Goal: Task Accomplishment & Management: Complete application form

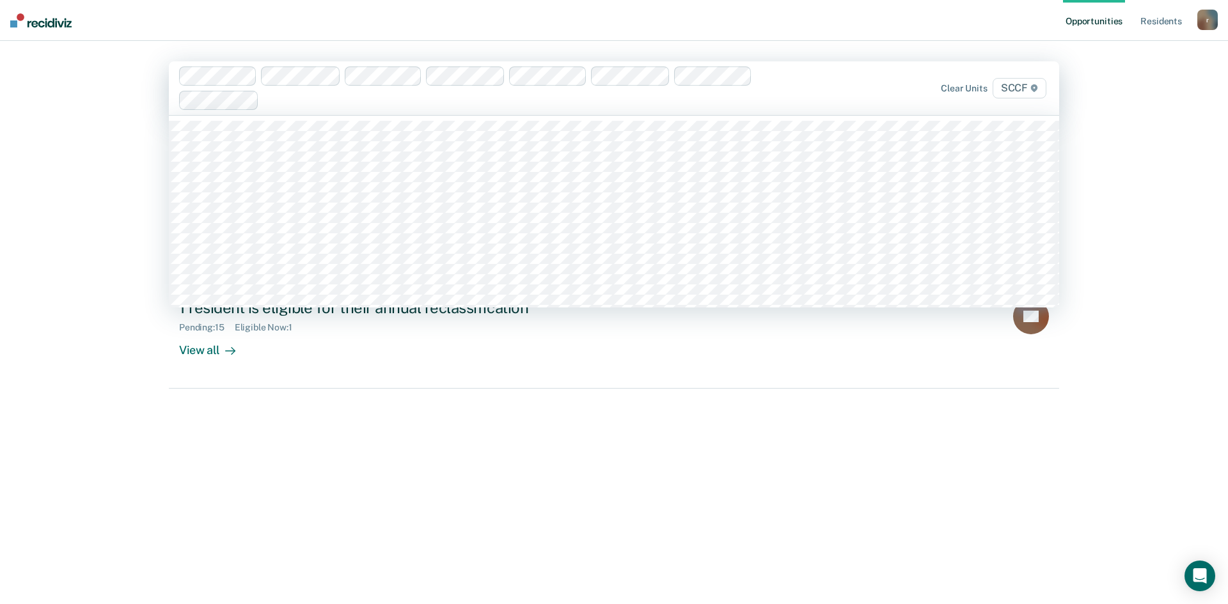
click at [276, 113] on div "Clear units SCCF" at bounding box center [614, 88] width 890 height 54
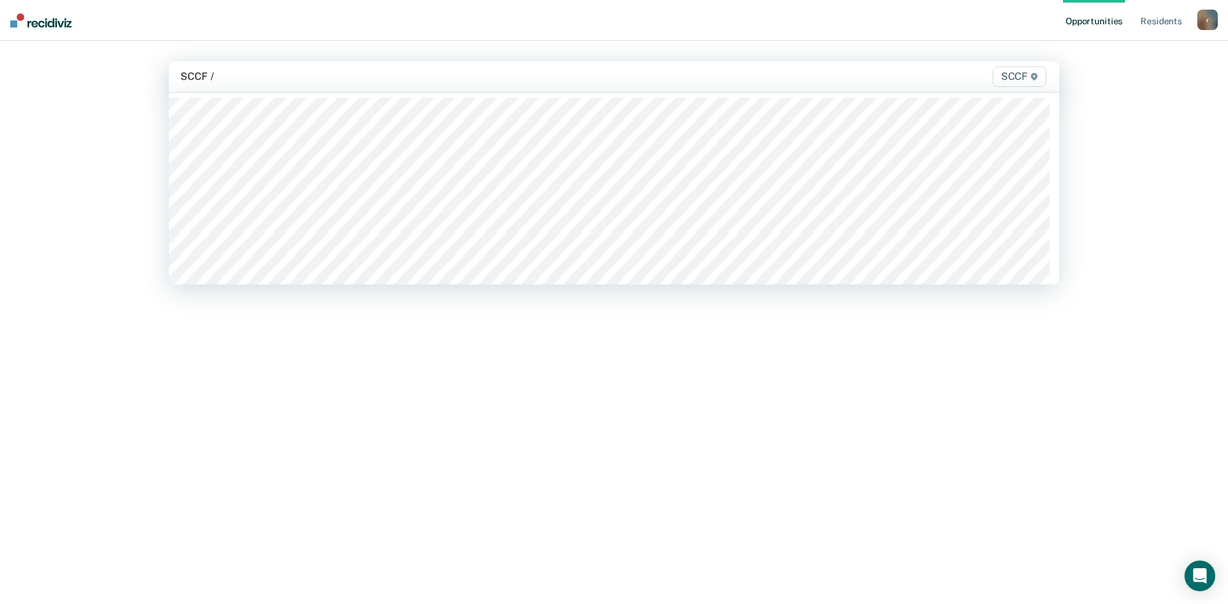
type input "SCCF / X"
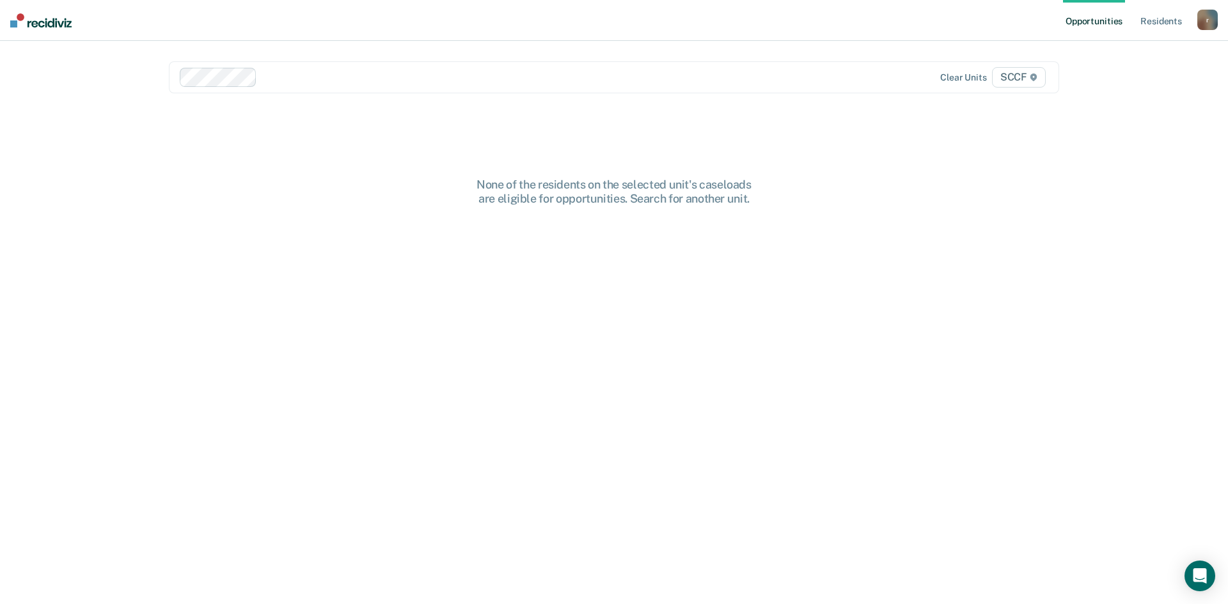
paste input "SCCF / X"
type input "SCCF / X"
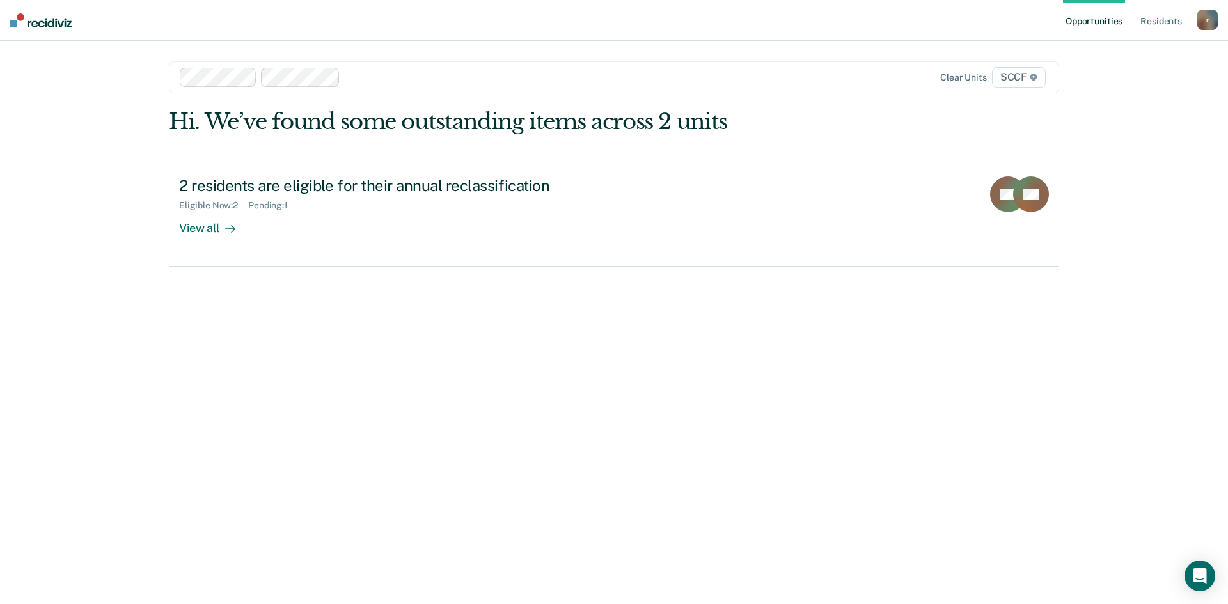
paste input "SCCF / X"
type input "SCCF / X"
paste input "SCCF / X"
type input "SCCF / X"
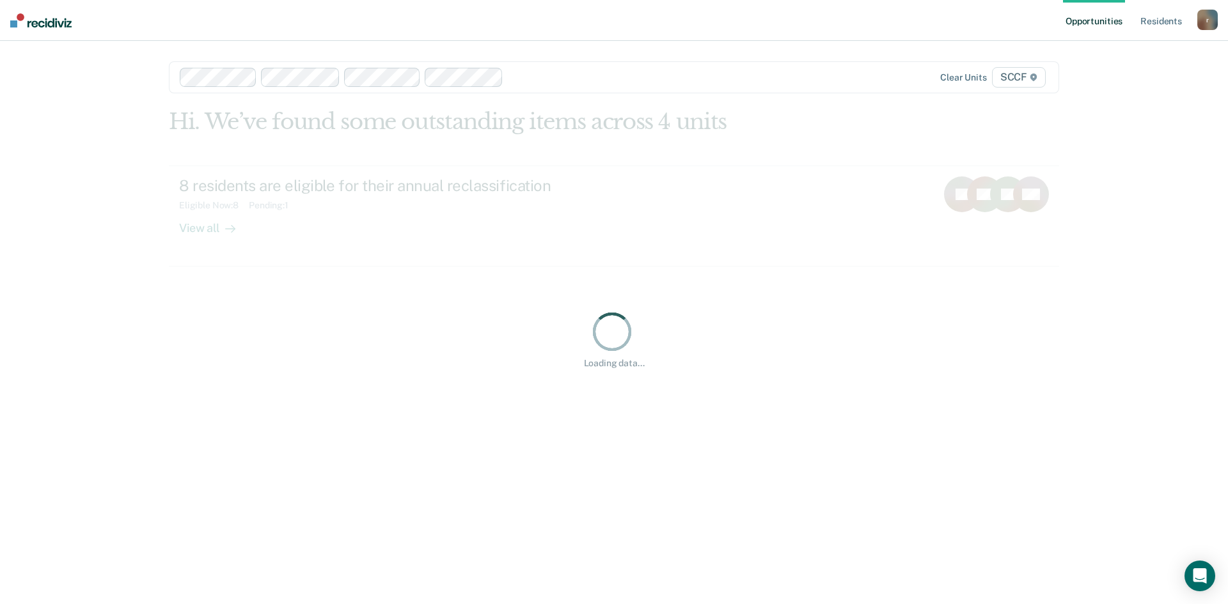
paste input "SCCF / X"
type input "SCCF / X"
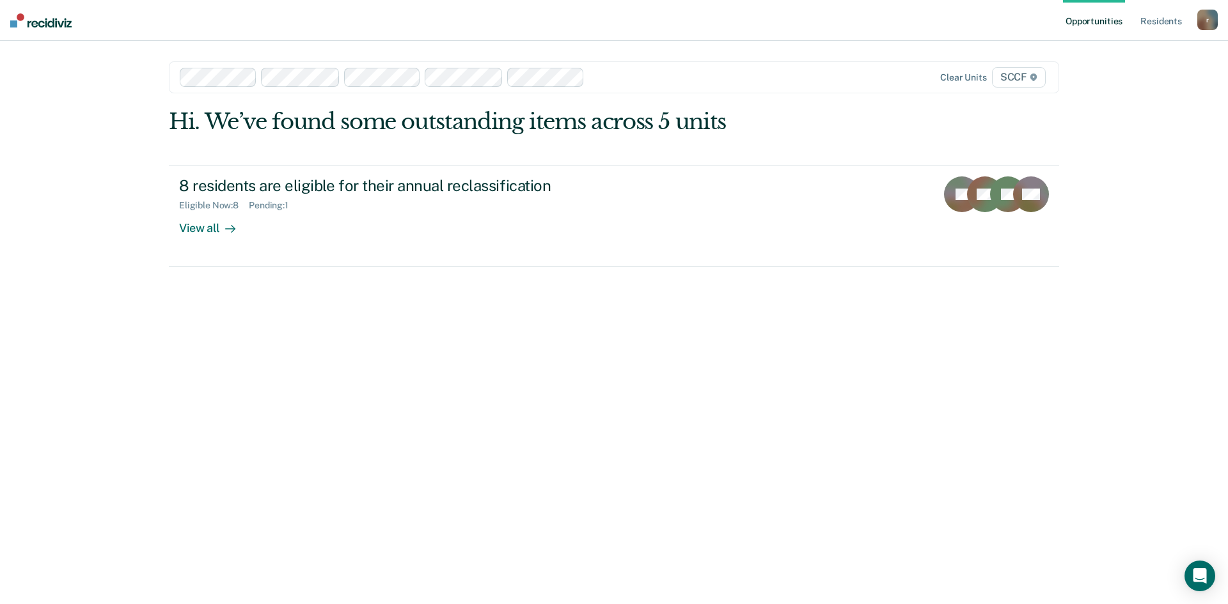
paste input "SCCF / X"
type input "SCCF / X"
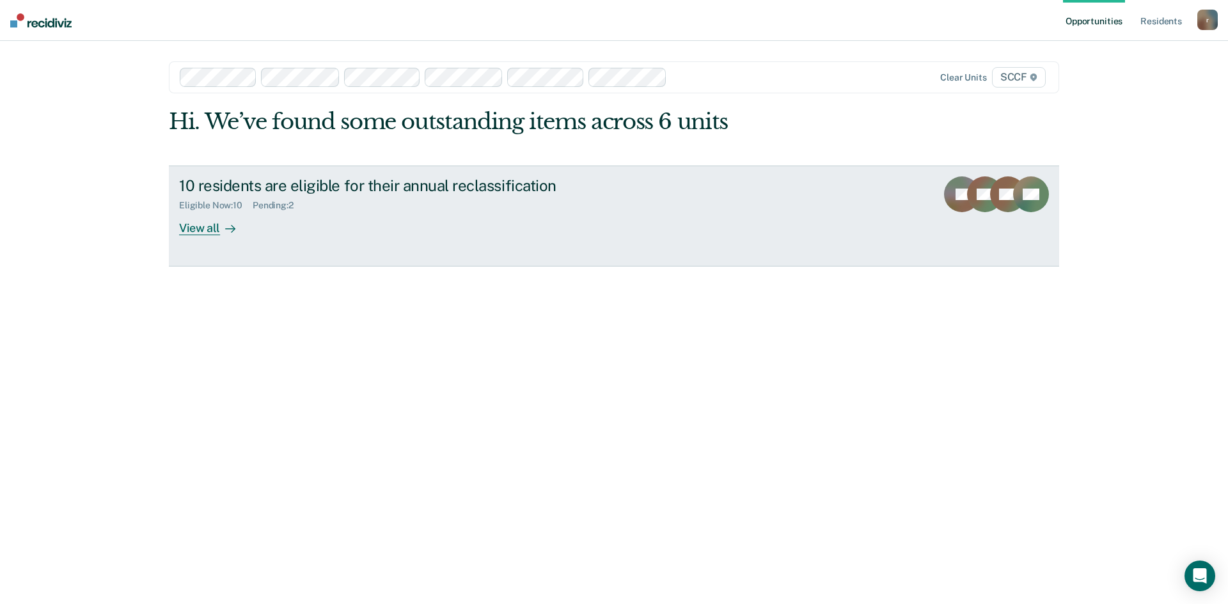
click at [226, 226] on icon at bounding box center [230, 229] width 10 height 10
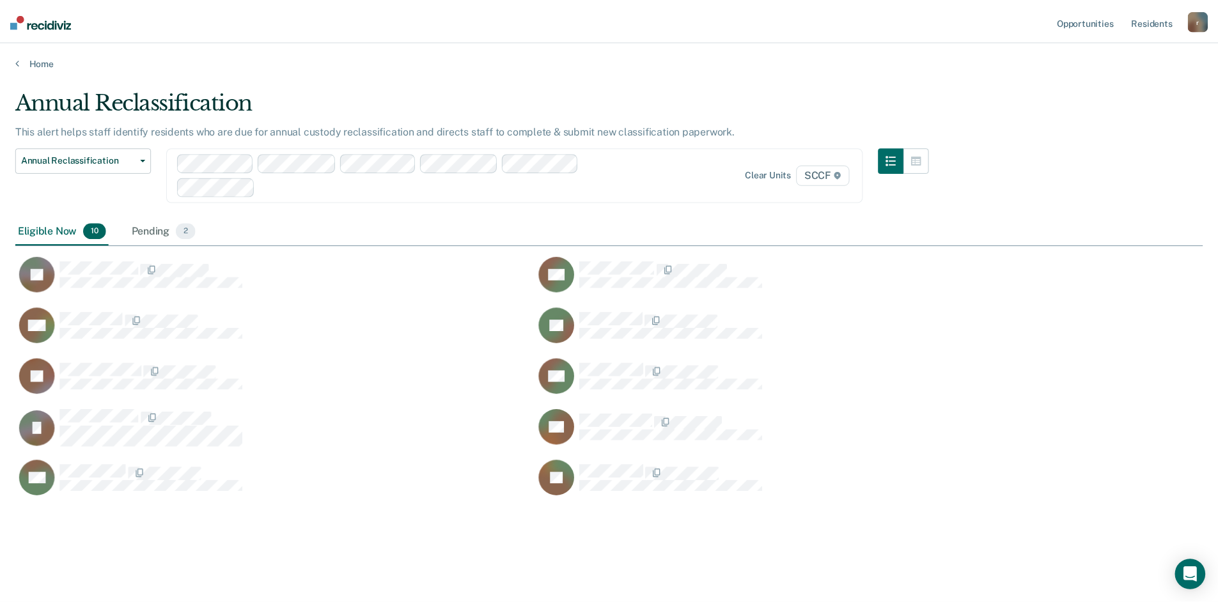
scroll to position [411, 1188]
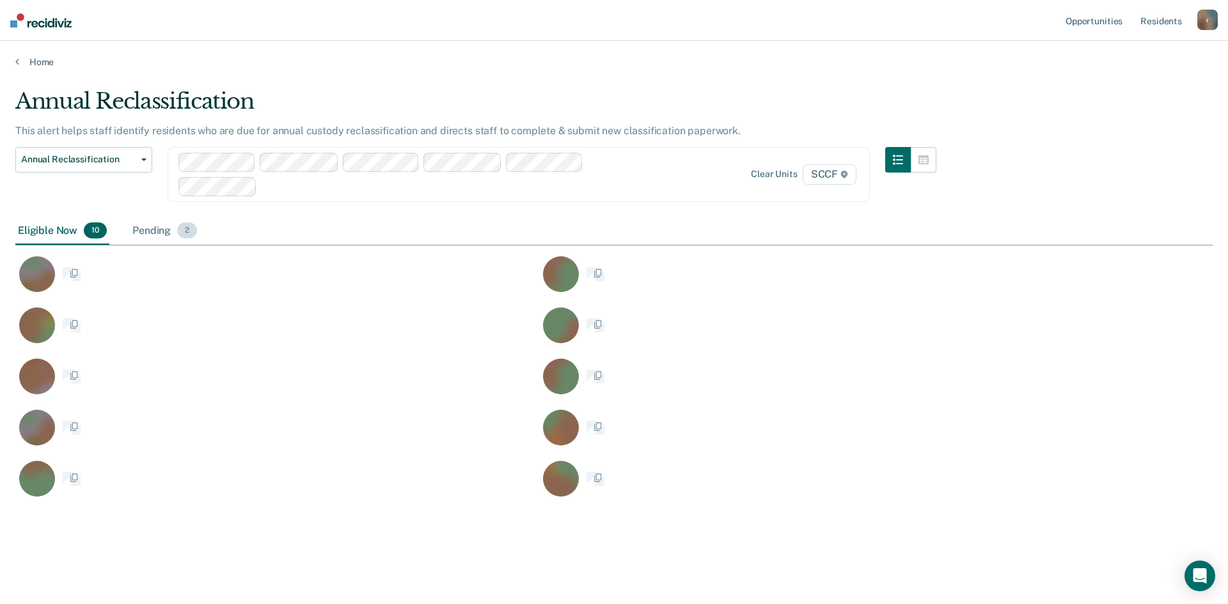
click at [157, 232] on div "Pending 2" at bounding box center [165, 231] width 70 height 28
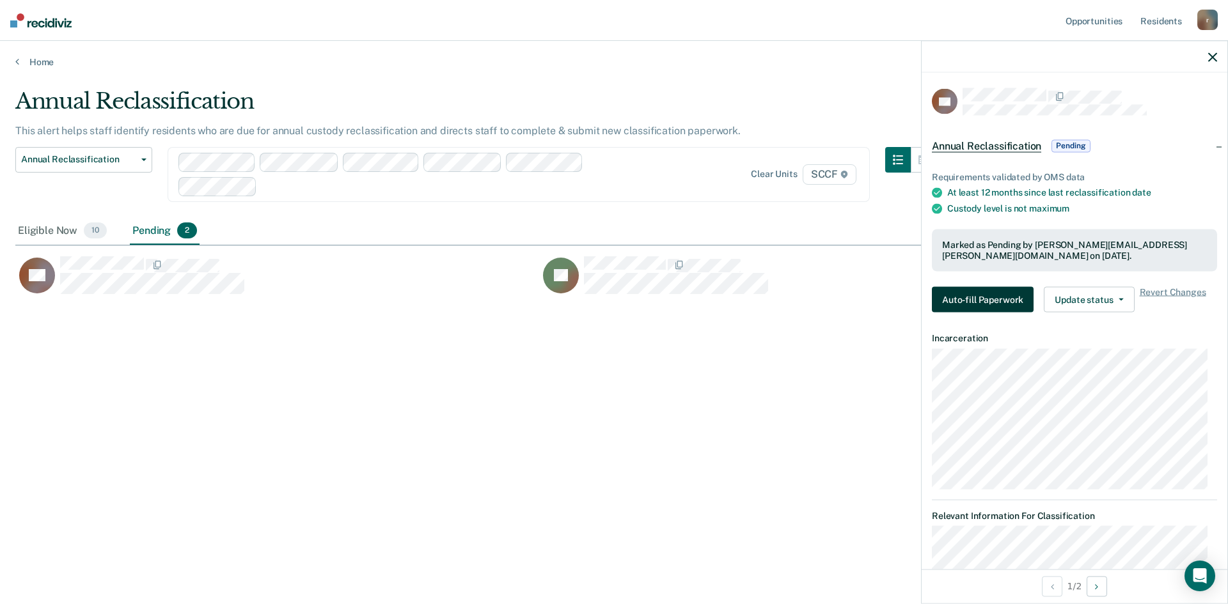
click at [996, 301] on button "Auto-fill Paperwork" at bounding box center [983, 300] width 102 height 26
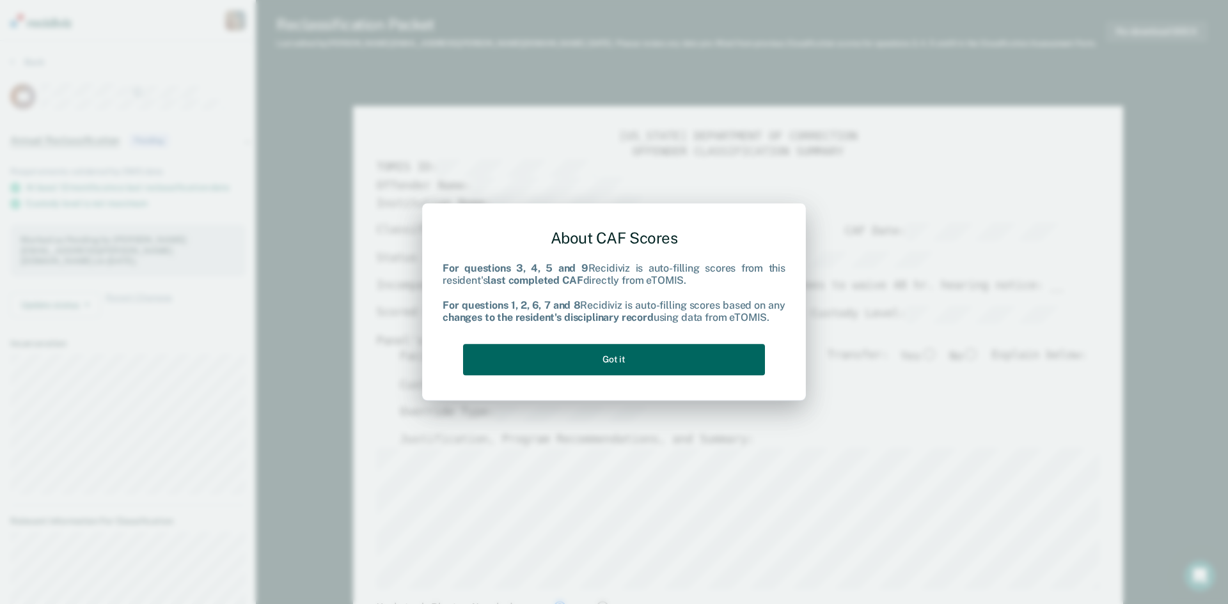
click at [596, 356] on button "Got it" at bounding box center [614, 359] width 302 height 31
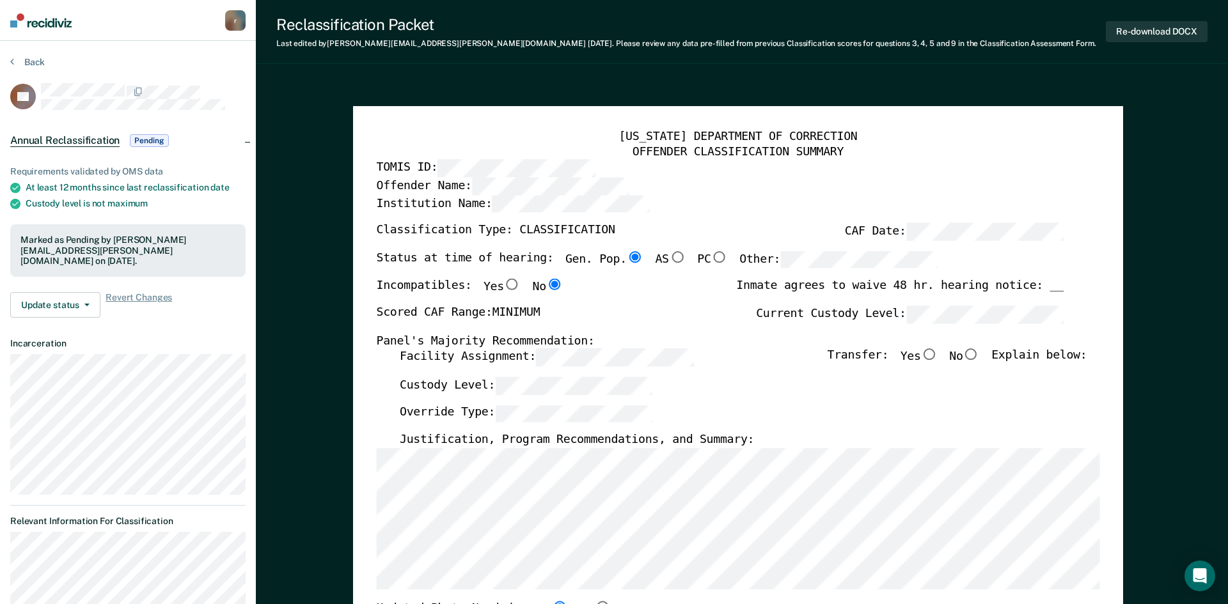
type textarea "x"
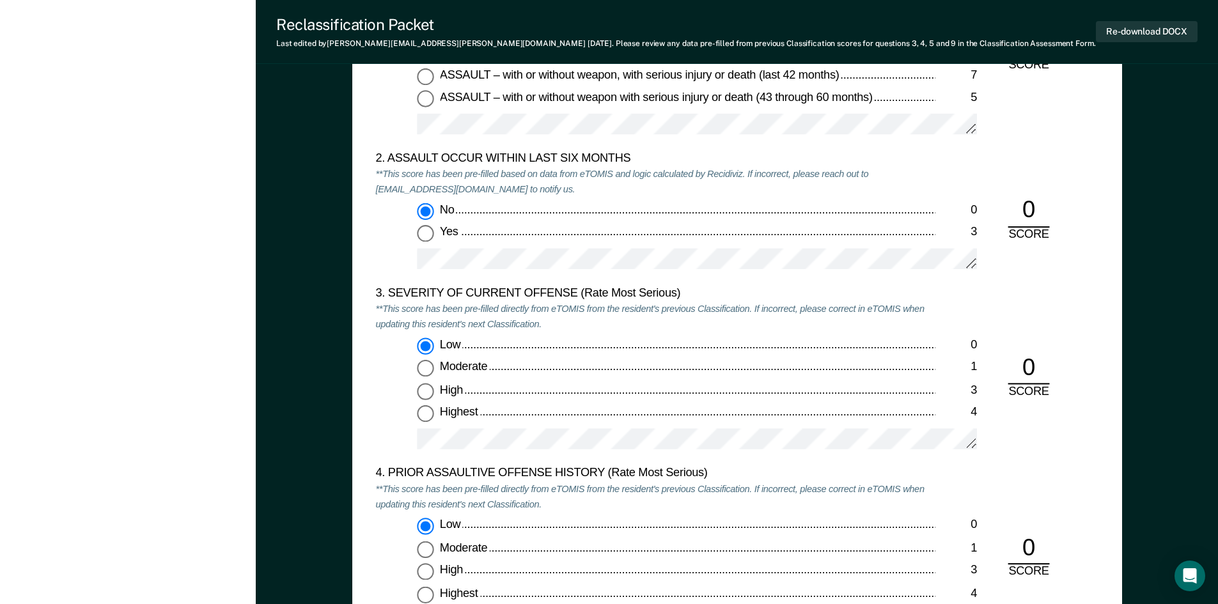
scroll to position [1407, 0]
